Goal: Task Accomplishment & Management: Manage account settings

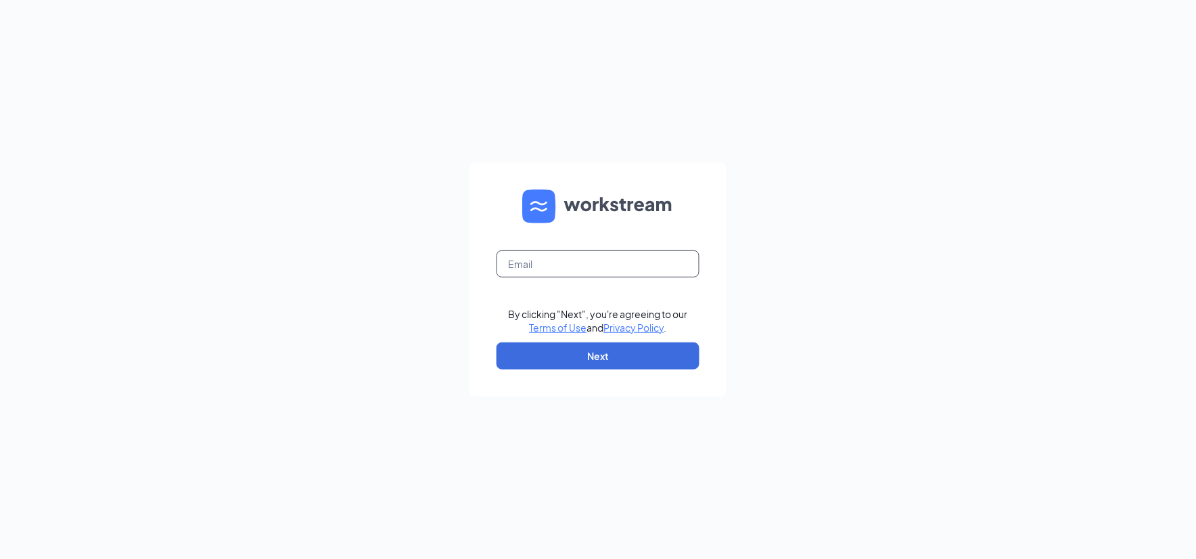
click at [592, 262] on input "text" at bounding box center [597, 263] width 203 height 27
type input "derek.penton-robicheaux@creolecuisine.com"
click at [579, 348] on button "Next" at bounding box center [597, 355] width 203 height 27
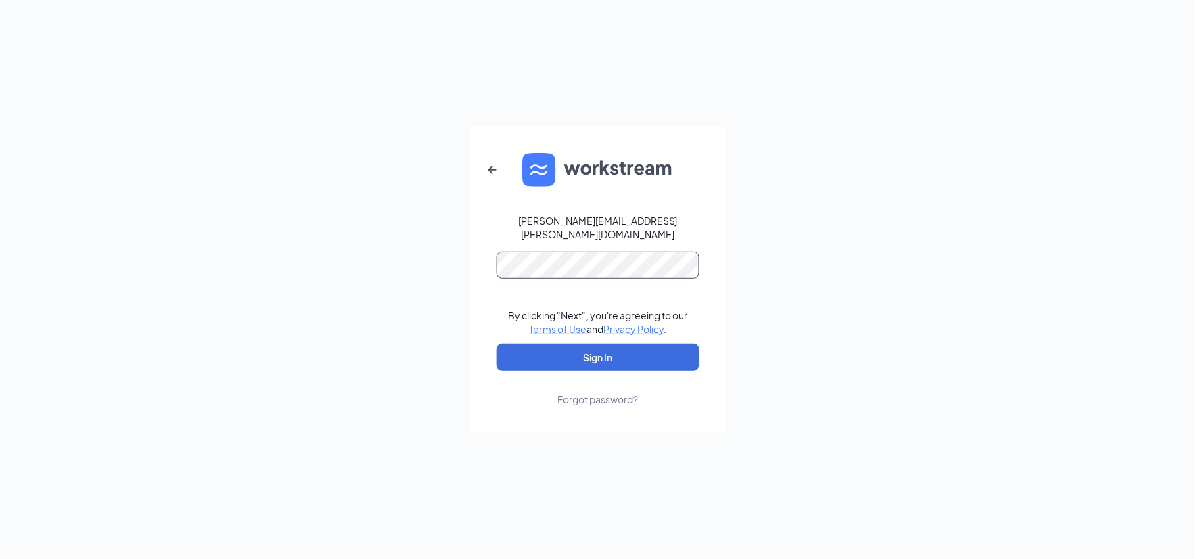
click at [496, 344] on button "Sign In" at bounding box center [597, 357] width 203 height 27
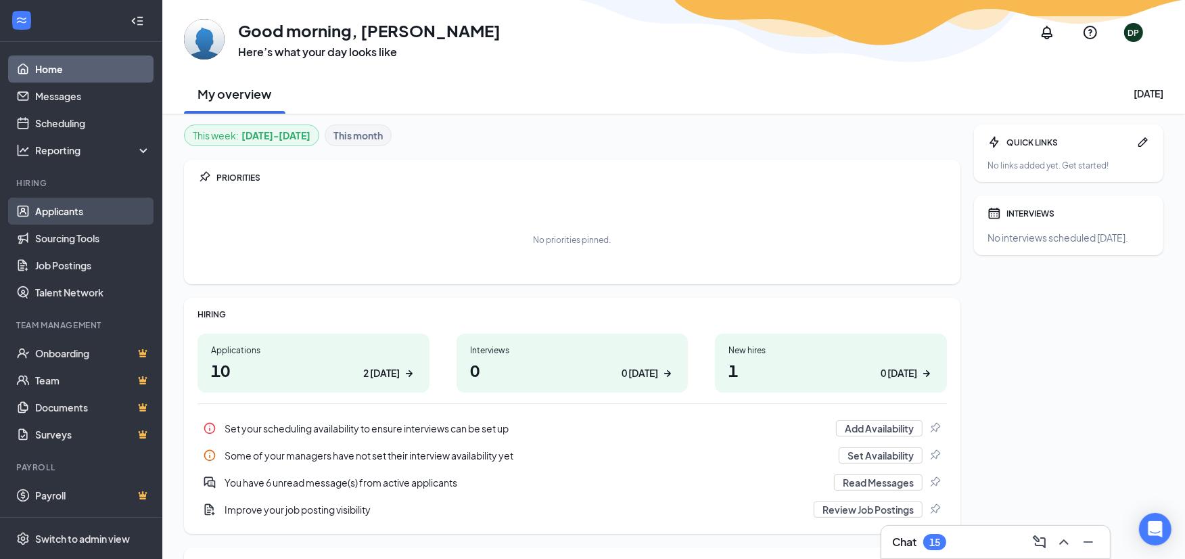
click at [54, 215] on link "Applicants" at bounding box center [93, 210] width 116 height 27
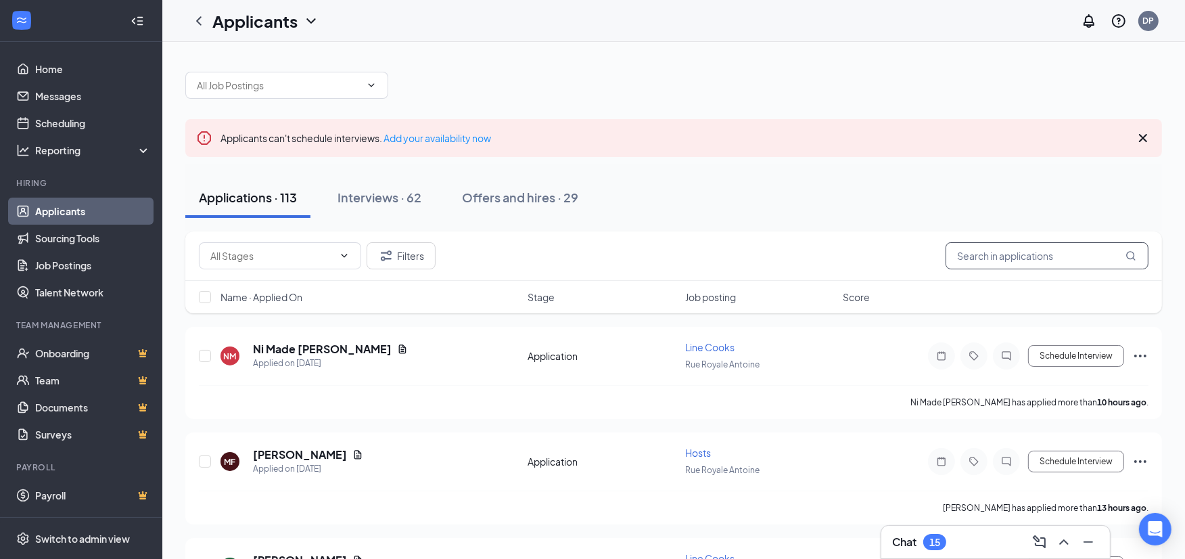
click at [1008, 257] on input "text" at bounding box center [1046, 255] width 203 height 27
click at [1143, 354] on icon "Ellipses" at bounding box center [1140, 356] width 16 height 16
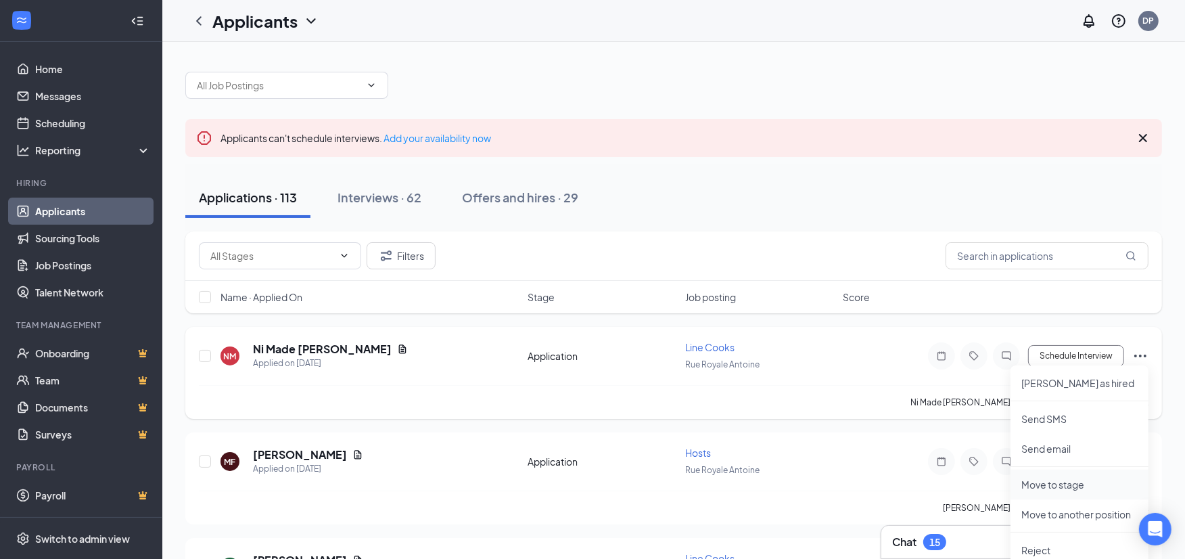
click at [1043, 483] on p "Move to stage" at bounding box center [1079, 484] width 116 height 14
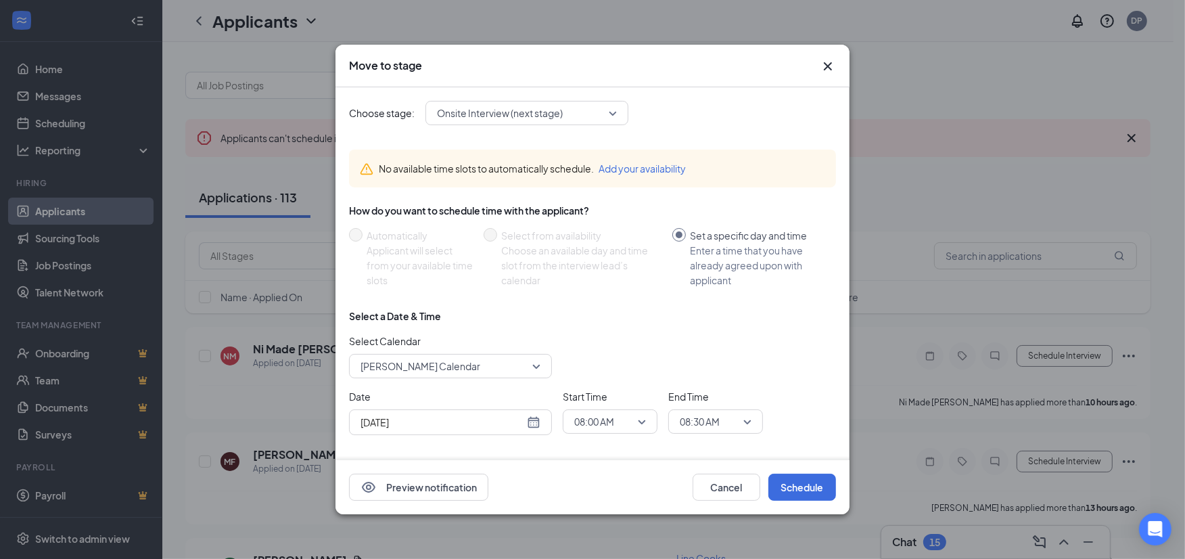
click at [524, 114] on span "Onsite Interview (next stage)" at bounding box center [500, 113] width 126 height 20
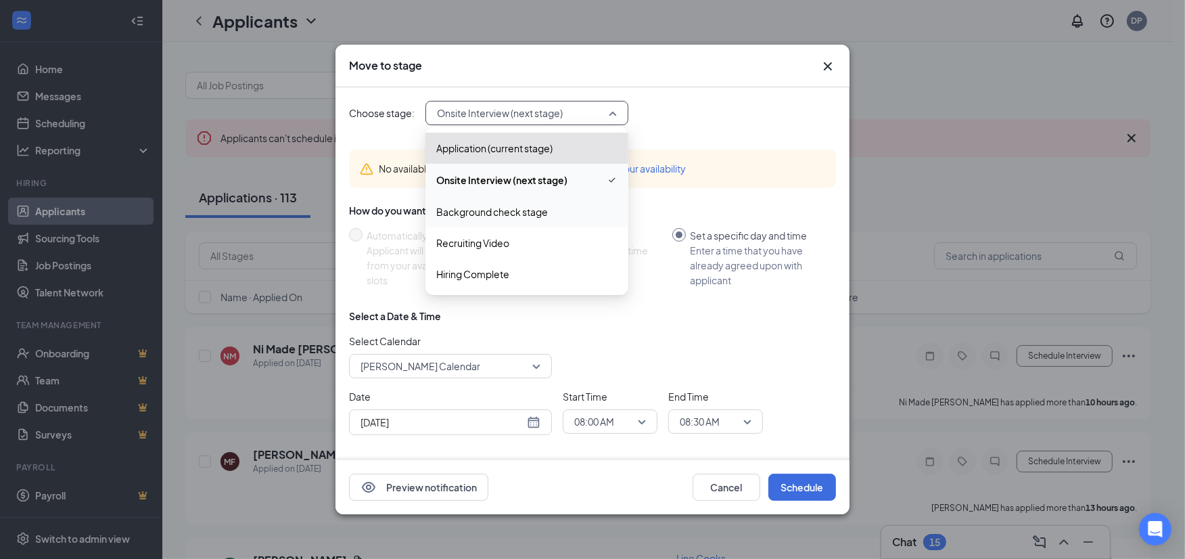
click at [467, 208] on span "Background check stage" at bounding box center [492, 211] width 112 height 15
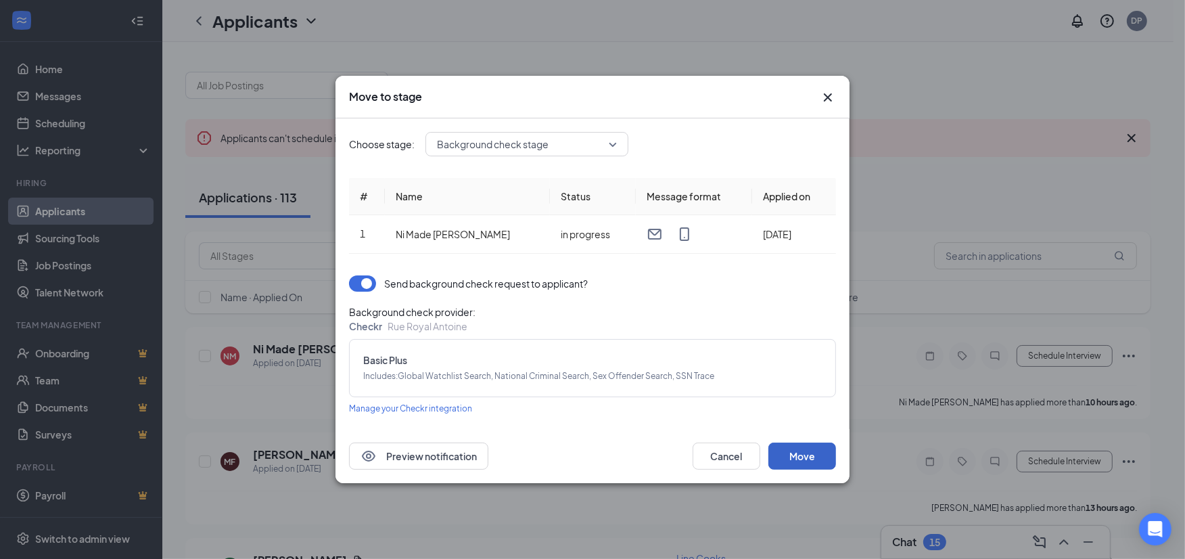
click at [802, 454] on button "Move" at bounding box center [802, 455] width 68 height 27
